Goal: Task Accomplishment & Management: Manage account settings

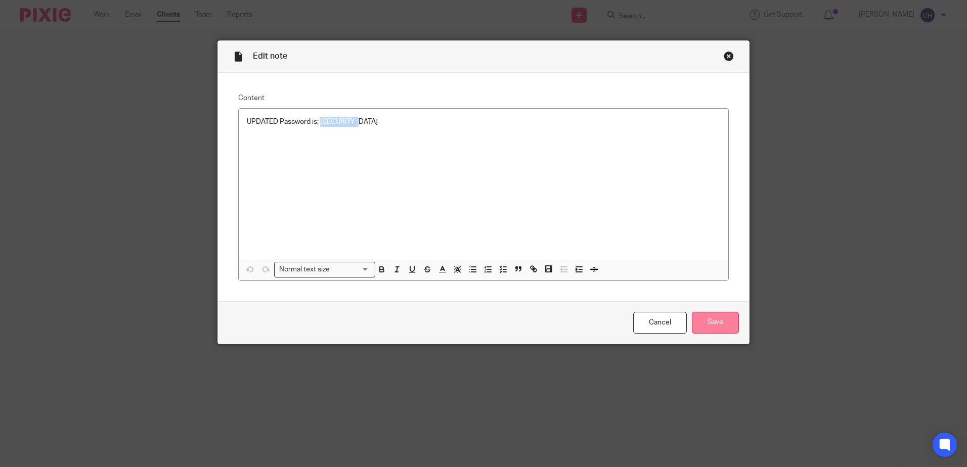
click at [720, 320] on input "Save" at bounding box center [715, 323] width 47 height 22
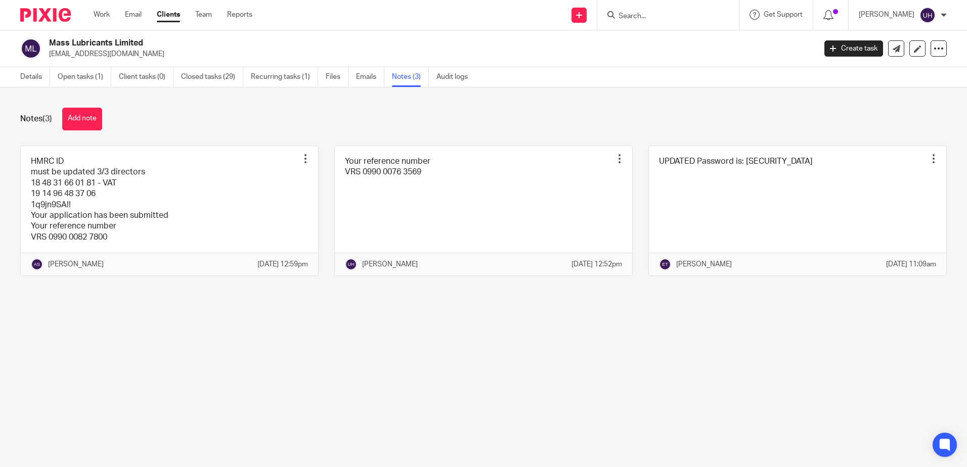
click at [765, 312] on div "Notes (3) Add note HMRC ID must be updated 3/3 directors 18 48 31 66 01 81 - VA…" at bounding box center [483, 200] width 967 height 224
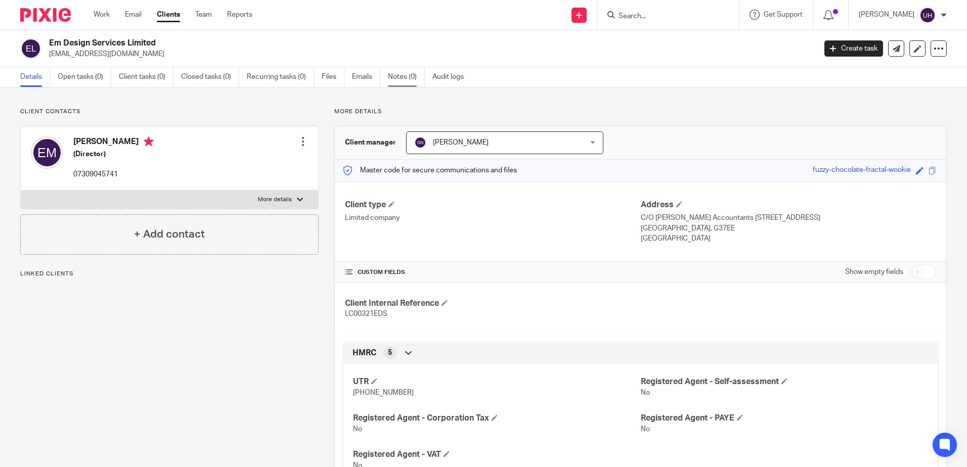
click at [394, 72] on link "Notes (0)" at bounding box center [406, 77] width 37 height 20
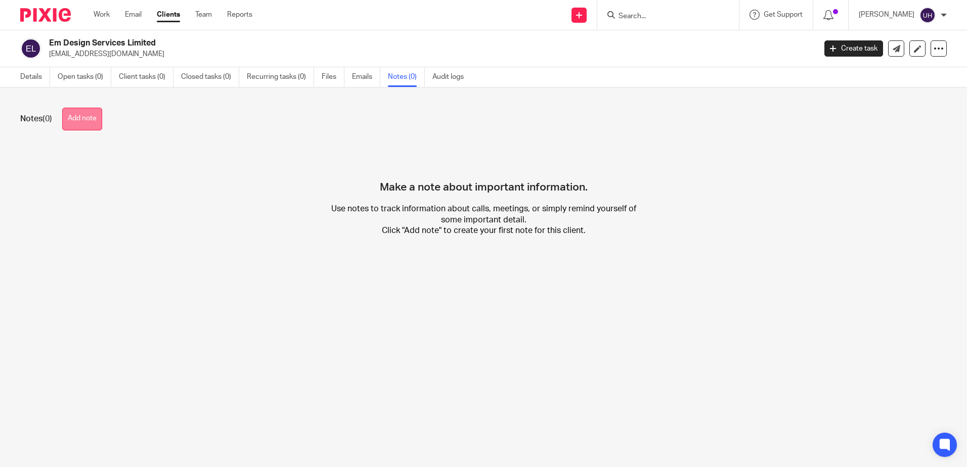
click at [92, 109] on button "Add note" at bounding box center [82, 119] width 40 height 23
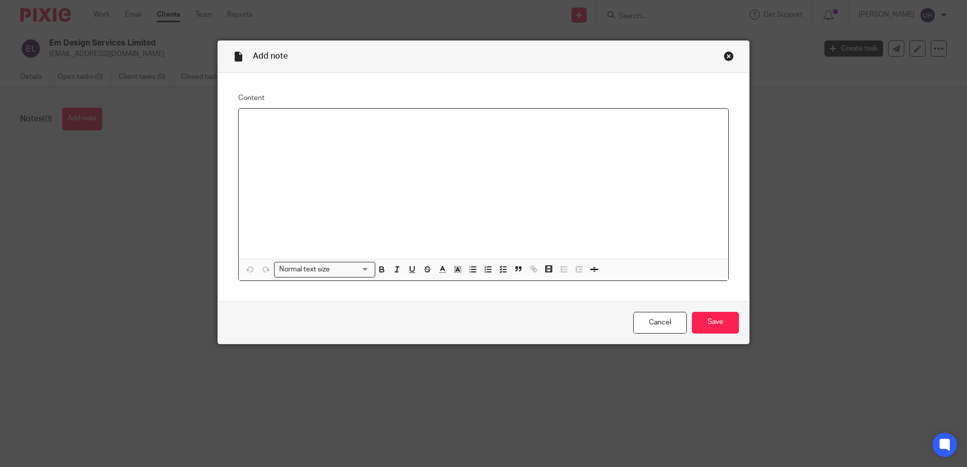
click at [726, 55] on div "Close this dialog window" at bounding box center [729, 56] width 10 height 10
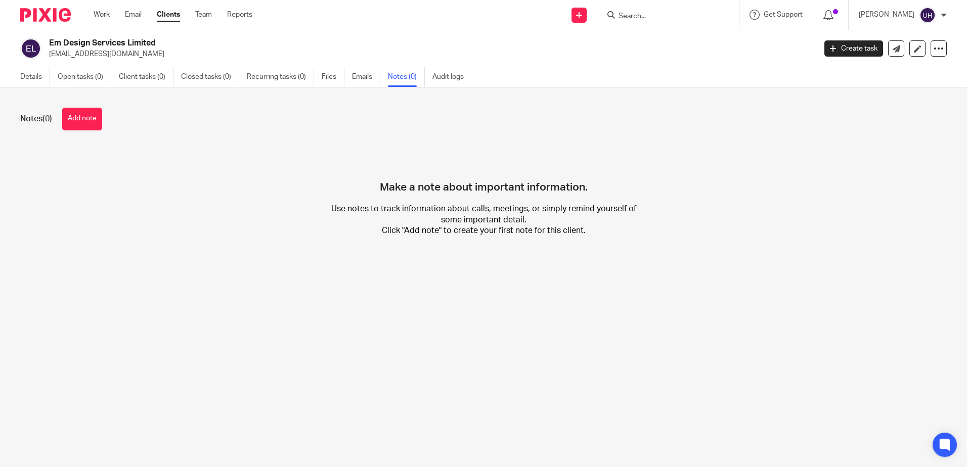
drag, startPoint x: 48, startPoint y: 40, endPoint x: 153, endPoint y: 43, distance: 105.3
click at [153, 43] on div "Em Design Services Limited [EMAIL_ADDRESS][DOMAIN_NAME]" at bounding box center [414, 48] width 789 height 21
drag, startPoint x: 153, startPoint y: 43, endPoint x: 49, endPoint y: 40, distance: 104.8
click at [49, 40] on div "Em Design Services Limited e.mckindless@gmail.com" at bounding box center [414, 48] width 789 height 21
copy h2 "Em Design Services Limited"
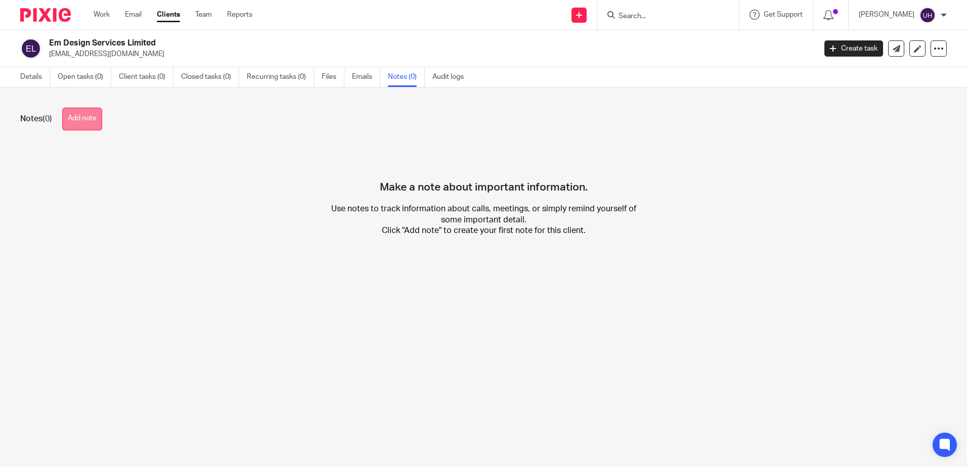
click at [90, 117] on button "Add note" at bounding box center [82, 119] width 40 height 23
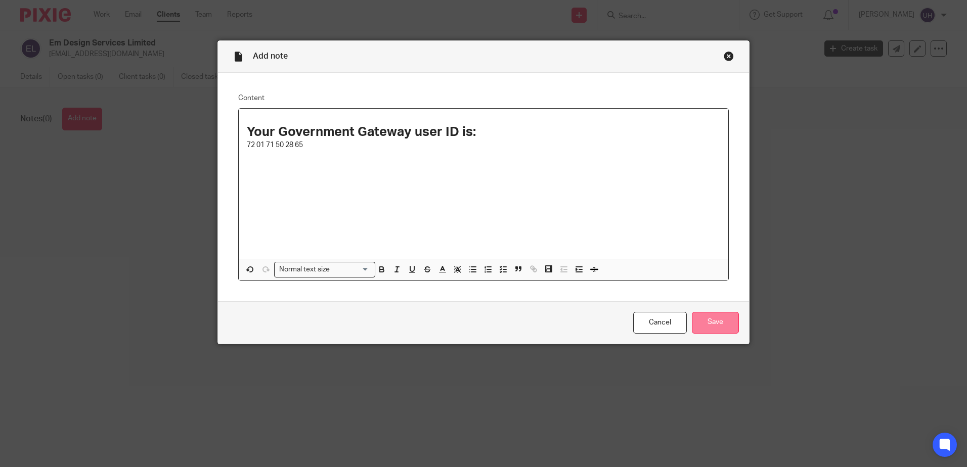
click at [703, 322] on input "Save" at bounding box center [715, 323] width 47 height 22
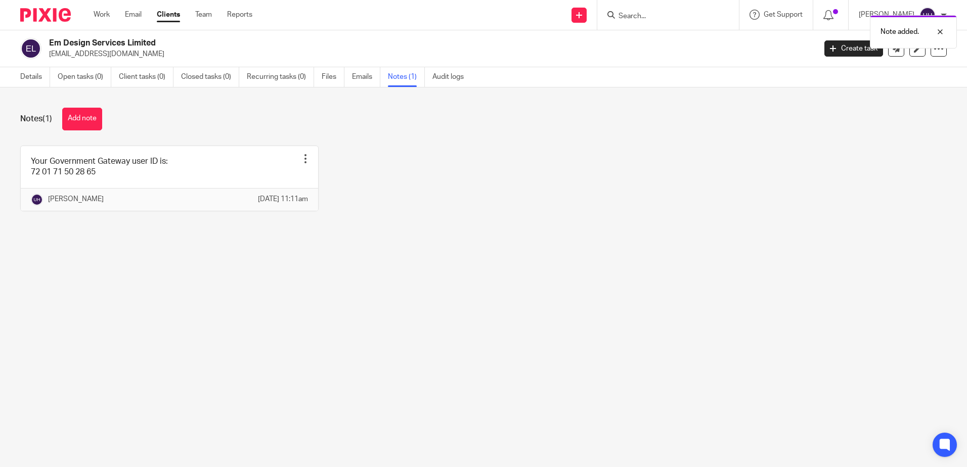
click at [51, 68] on ul "Details Open tasks (0) Client tasks (0) Closed tasks (0) Recurring tasks (0) Fi…" at bounding box center [249, 77] width 459 height 20
click at [41, 74] on link "Details" at bounding box center [35, 77] width 30 height 20
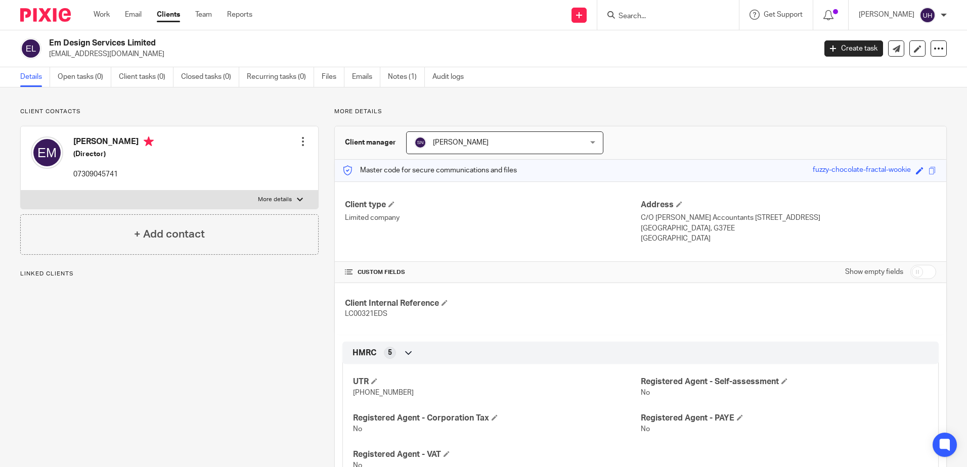
scroll to position [202, 0]
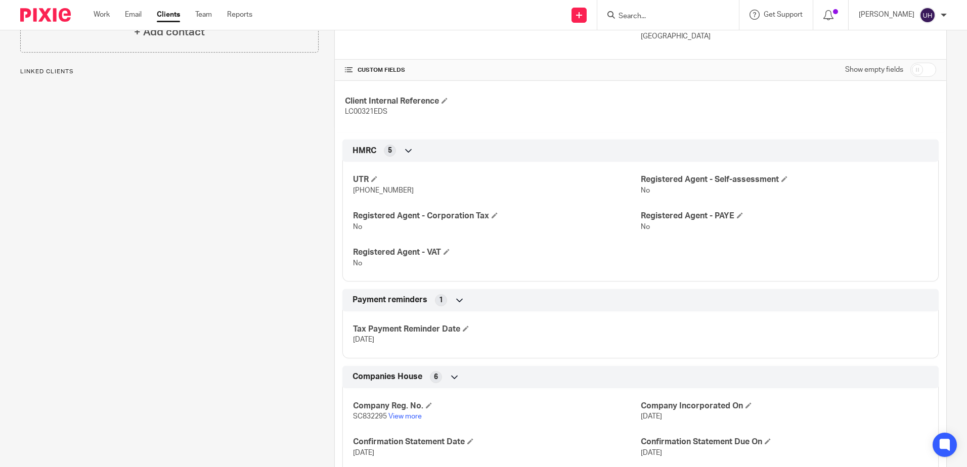
click at [378, 189] on span "648 881 2725" at bounding box center [383, 190] width 61 height 7
drag, startPoint x: 378, startPoint y: 189, endPoint x: 370, endPoint y: 190, distance: 8.1
click at [370, 190] on span "648 881 2725" at bounding box center [383, 190] width 61 height 7
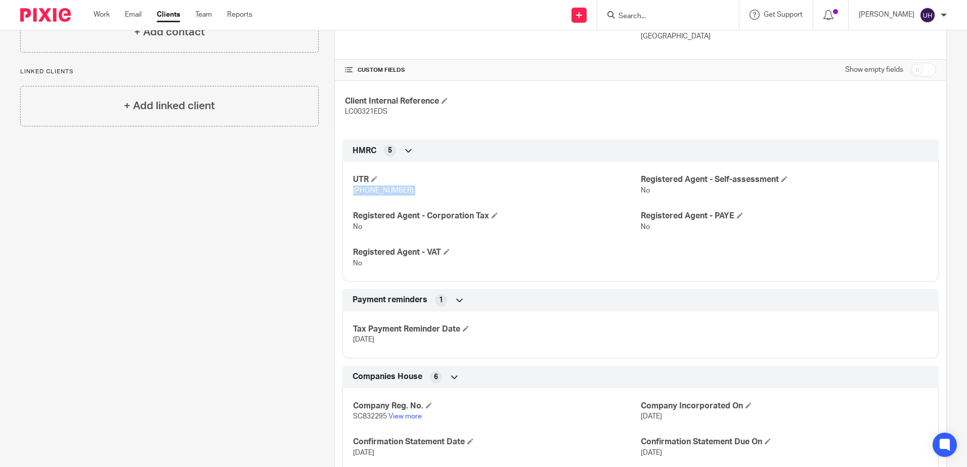
click at [370, 190] on span "648 881 2725" at bounding box center [383, 190] width 61 height 7
copy p "648 881 2725"
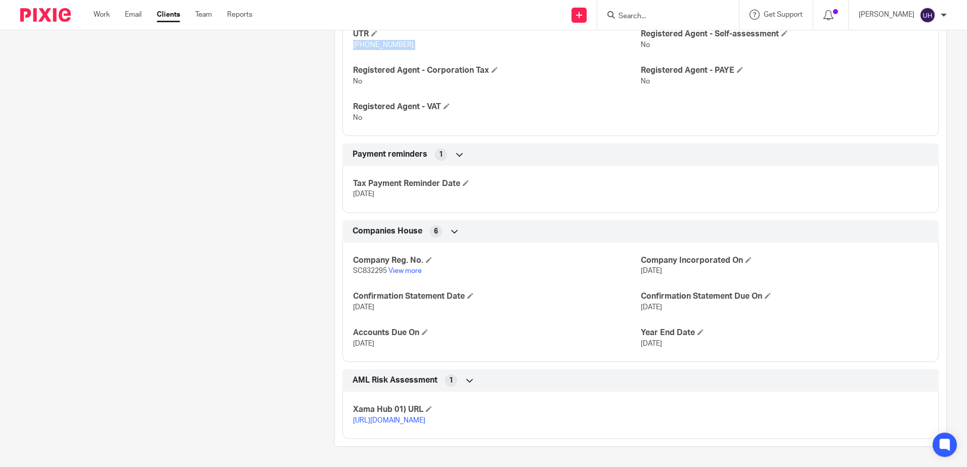
scroll to position [358, 0]
drag, startPoint x: 361, startPoint y: 260, endPoint x: 388, endPoint y: 263, distance: 27.5
click at [388, 266] on p "SC832295 View more" at bounding box center [496, 271] width 287 height 10
drag, startPoint x: 388, startPoint y: 263, endPoint x: 374, endPoint y: 260, distance: 13.9
copy p "832295"
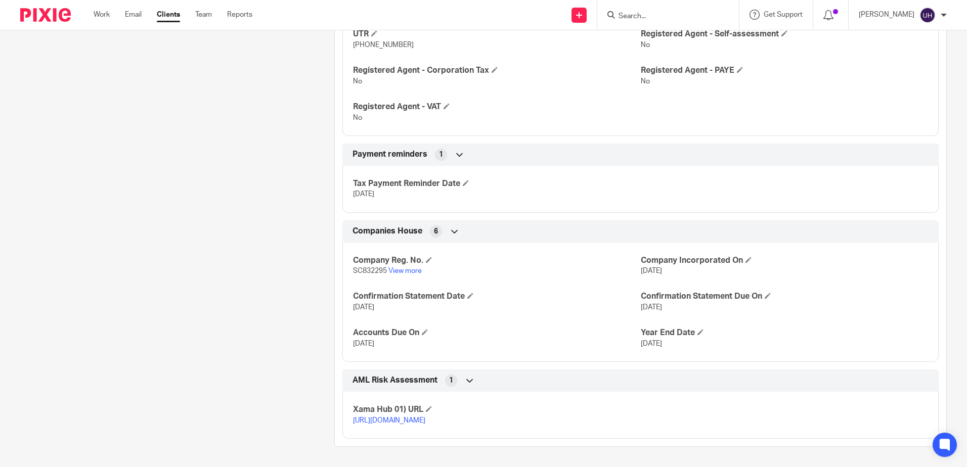
click at [402, 266] on p "SC832295 View more" at bounding box center [496, 271] width 287 height 10
click at [403, 268] on link "View more" at bounding box center [404, 271] width 33 height 7
